Goal: Browse casually

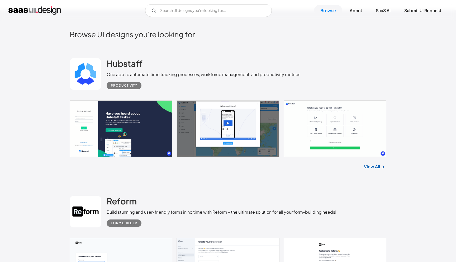
scroll to position [125, 0]
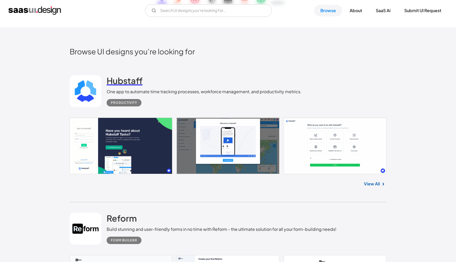
click at [124, 85] on h2 "Hubstaff" at bounding box center [125, 80] width 36 height 11
click at [128, 225] on link "Reform" at bounding box center [122, 219] width 30 height 13
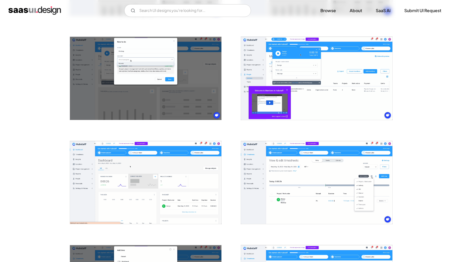
scroll to position [525, 0]
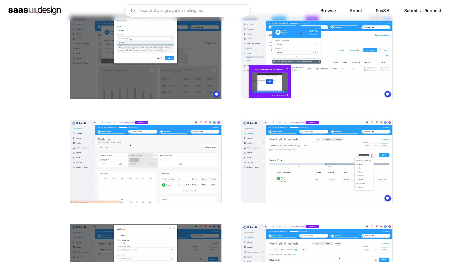
click at [221, 113] on div at bounding box center [142, 158] width 158 height 104
click at [213, 134] on img "open lightbox" at bounding box center [146, 161] width 152 height 83
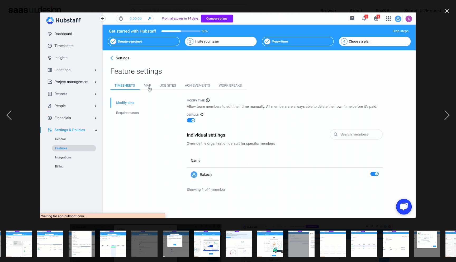
scroll to position [0, 335]
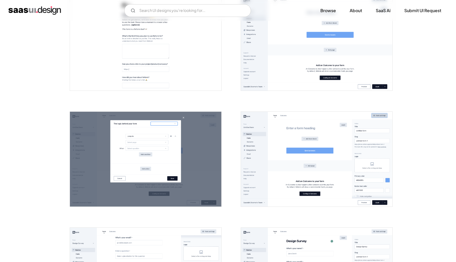
scroll to position [253, 0]
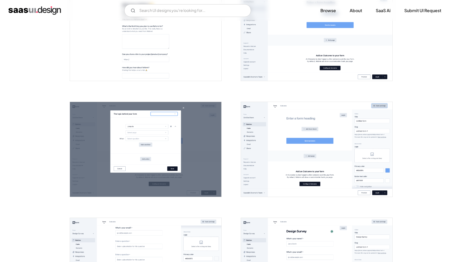
click at [269, 170] on img "open lightbox" at bounding box center [317, 149] width 152 height 95
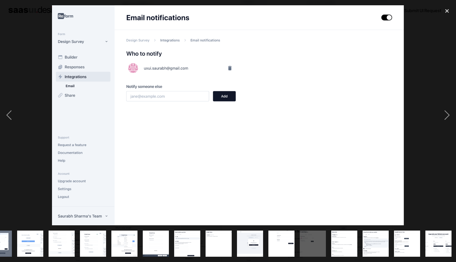
scroll to position [0, 146]
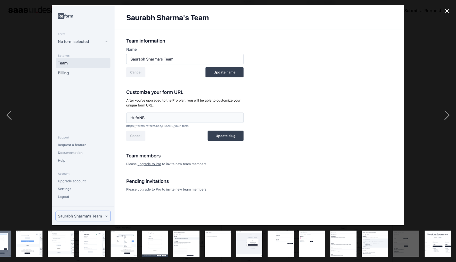
click at [442, 14] on div "close lightbox" at bounding box center [447, 11] width 18 height 12
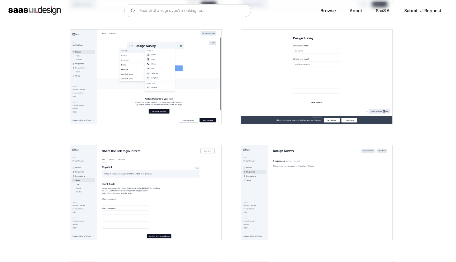
scroll to position [567, 0]
